Goal: Task Accomplishment & Management: Complete application form

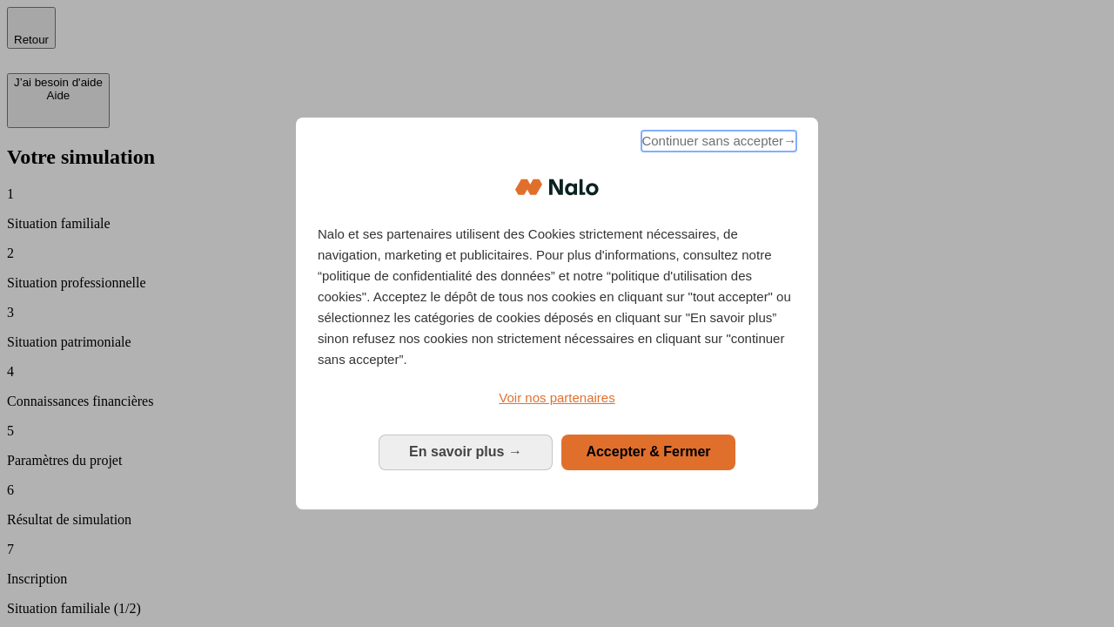
click at [717, 144] on span "Continuer sans accepter →" at bounding box center [719, 141] width 155 height 21
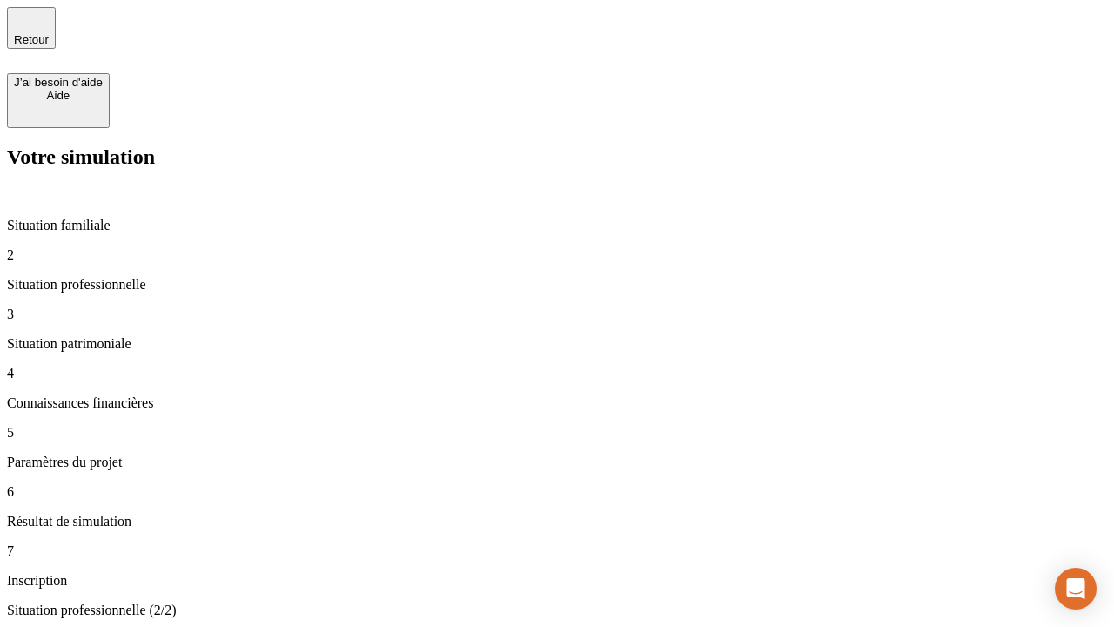
type input "30 000"
type input "0"
type input "1 000"
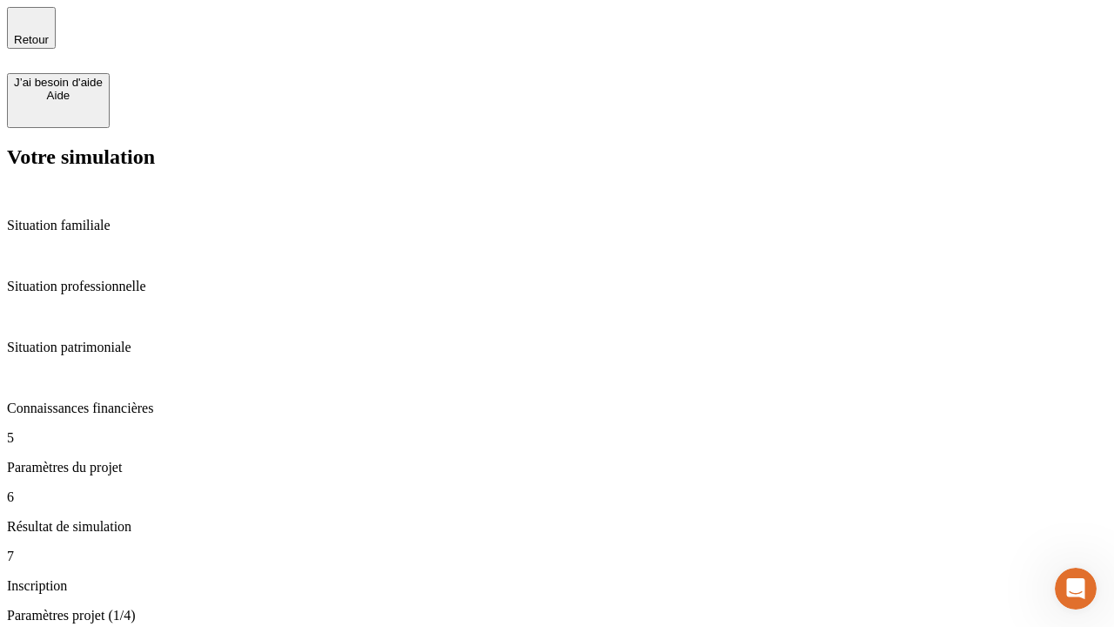
type input "40"
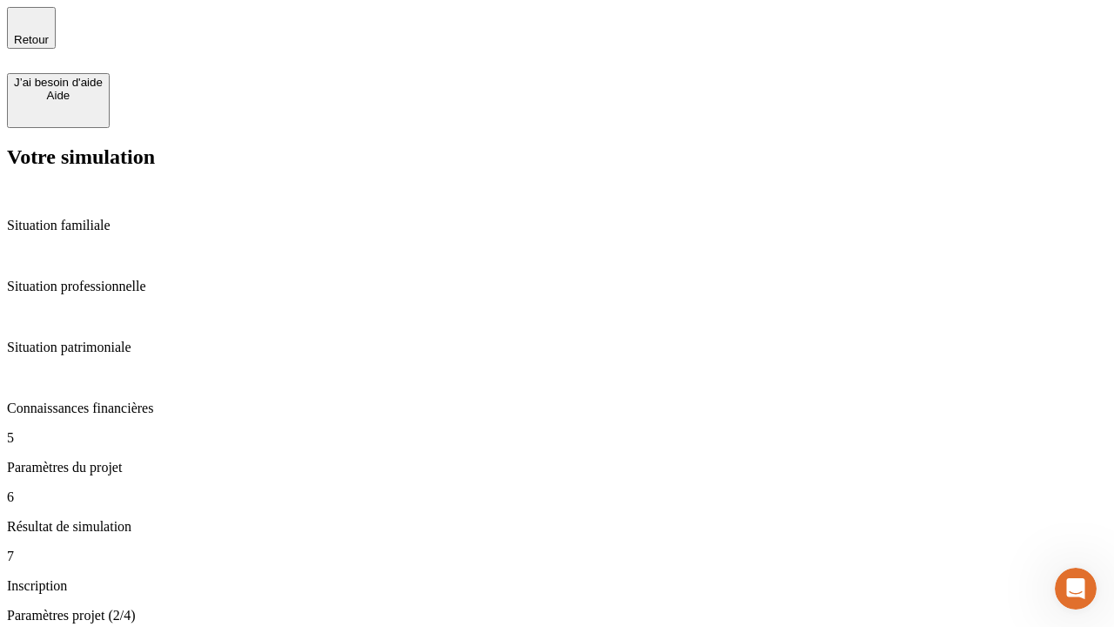
type input "200 000"
type input "640"
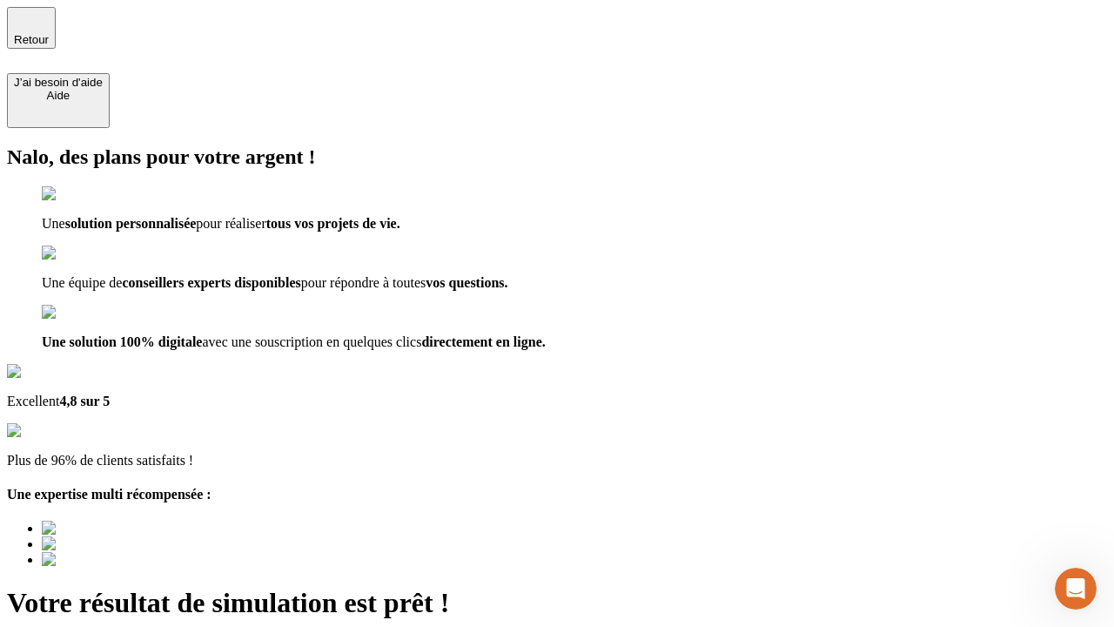
type input "[EMAIL_ADDRESS][DOMAIN_NAME]"
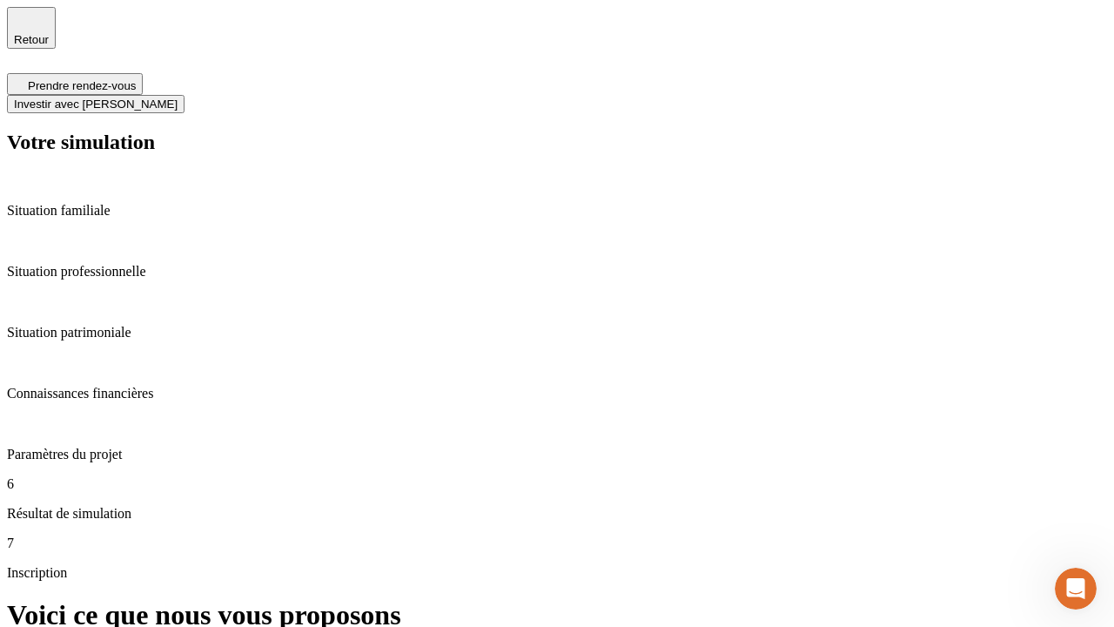
click at [178, 97] on span "Investir avec [PERSON_NAME]" at bounding box center [96, 103] width 164 height 13
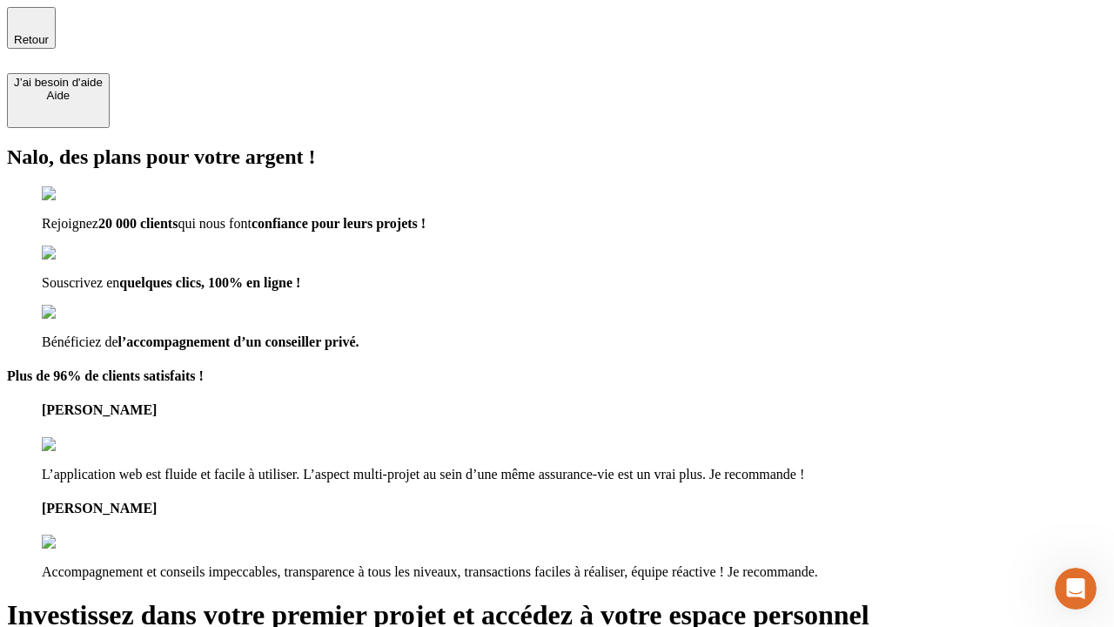
type input "[EMAIL_ADDRESS][DOMAIN_NAME]"
